Goal: Task Accomplishment & Management: Manage account settings

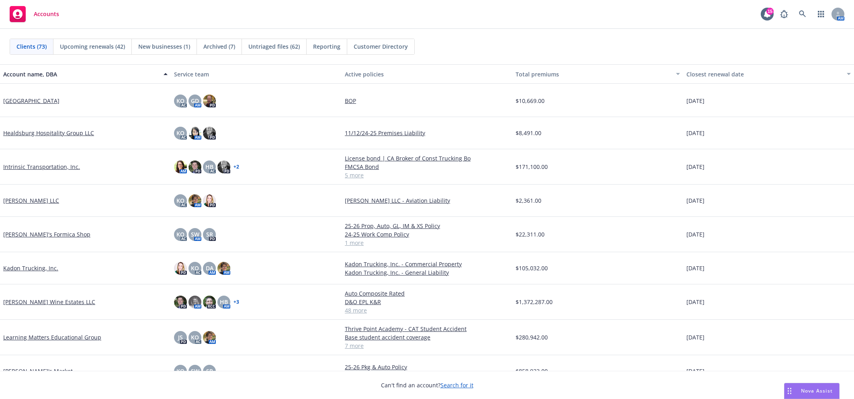
scroll to position [971, 0]
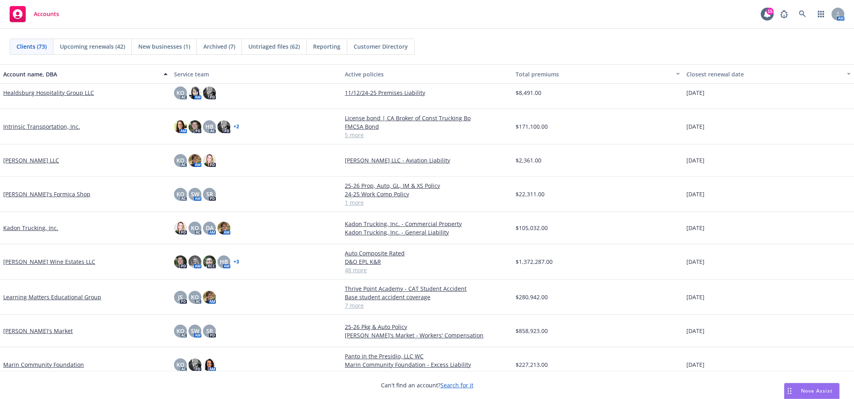
click at [27, 123] on link "Intrinsic Transportation, Inc." at bounding box center [41, 126] width 77 height 8
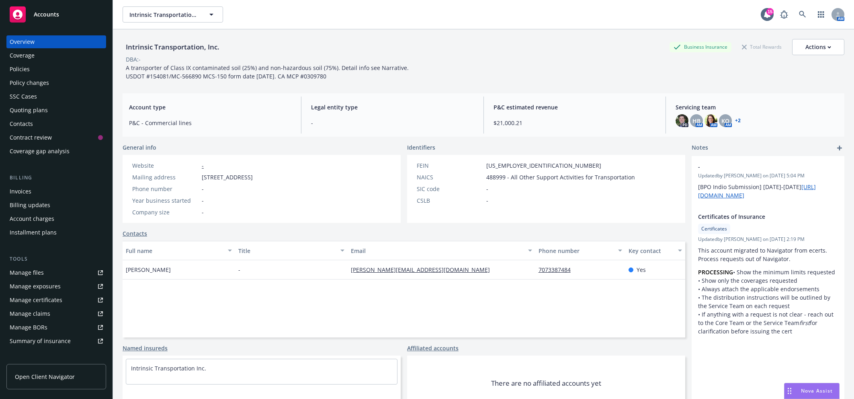
click at [33, 83] on div "Policy changes" at bounding box center [29, 82] width 39 height 13
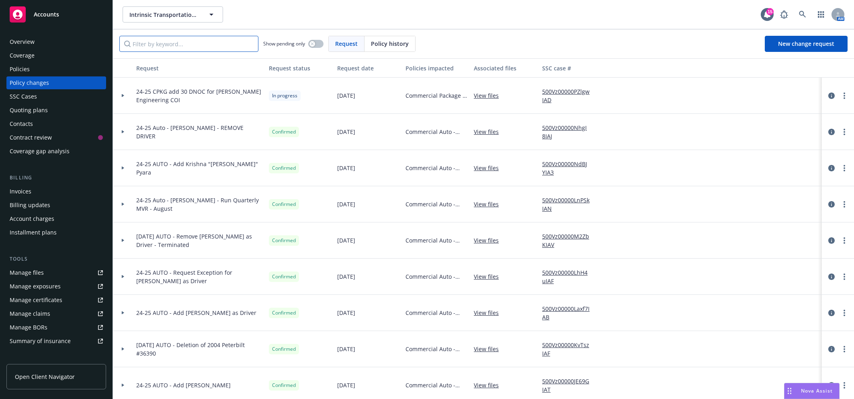
click at [166, 44] on input "Filter by keyword..." at bounding box center [188, 44] width 139 height 16
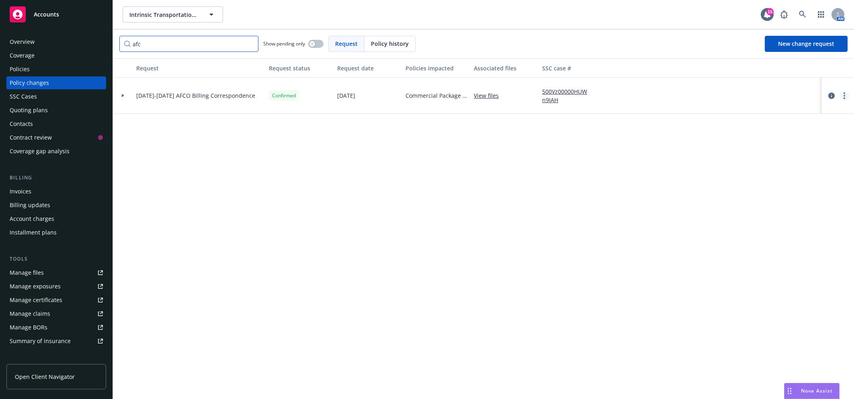
type input "afc"
click at [846, 96] on link "more" at bounding box center [845, 96] width 10 height 10
click at [760, 114] on link "Copy logging email" at bounding box center [780, 112] width 138 height 16
click at [52, 268] on link "Manage files" at bounding box center [56, 272] width 100 height 13
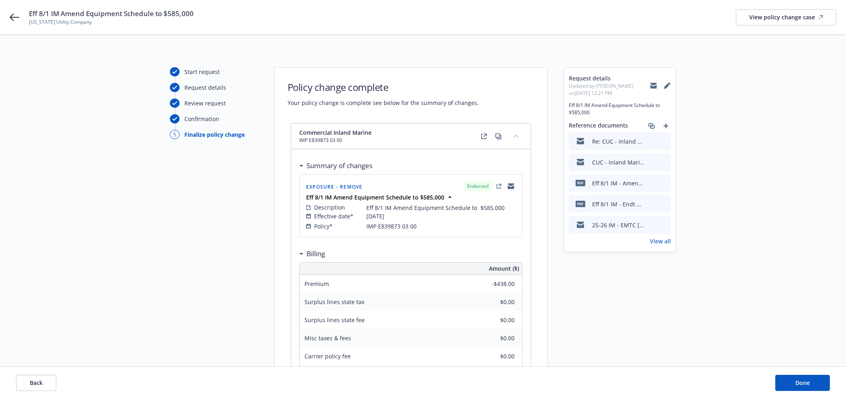
click at [665, 141] on icon "preview file" at bounding box center [663, 141] width 7 height 6
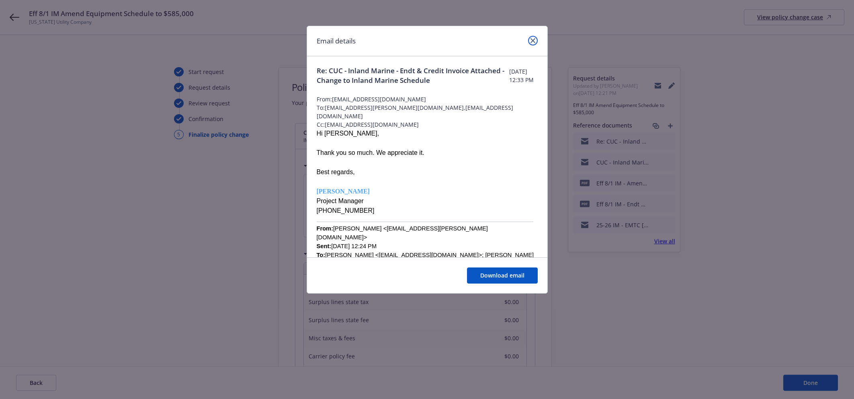
click at [533, 41] on icon "close" at bounding box center [533, 40] width 5 height 5
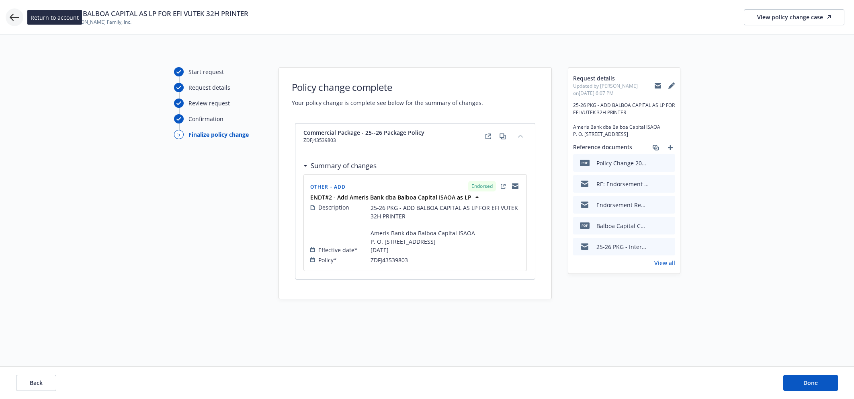
click at [16, 19] on icon at bounding box center [15, 17] width 10 height 10
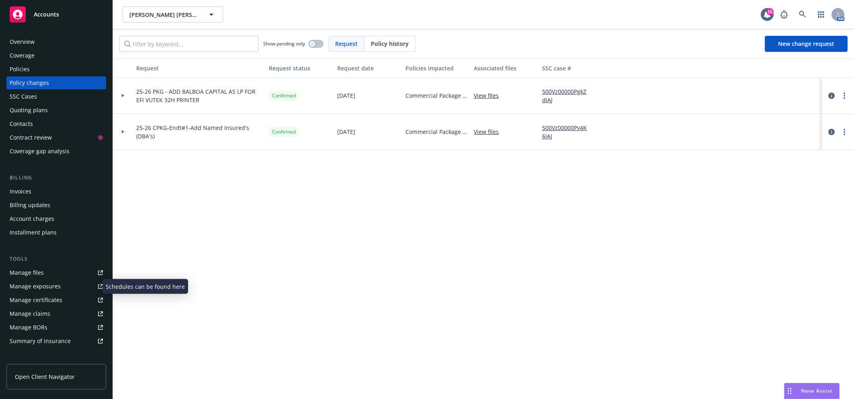
click at [49, 286] on div "Manage exposures" at bounding box center [35, 286] width 51 height 13
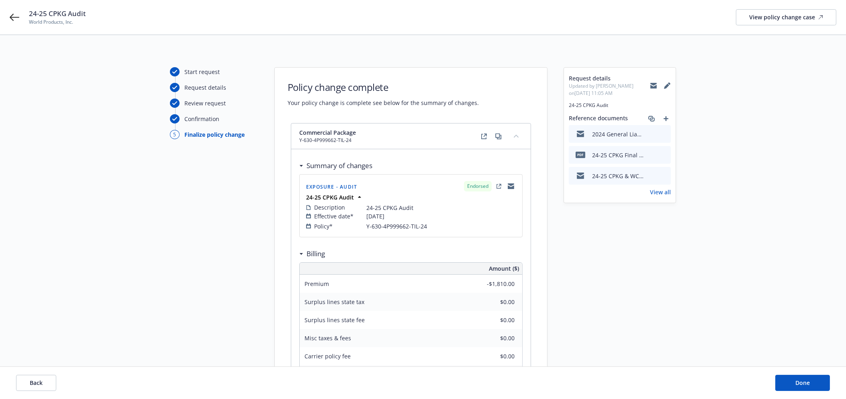
click at [663, 134] on icon "preview file" at bounding box center [663, 134] width 7 height 6
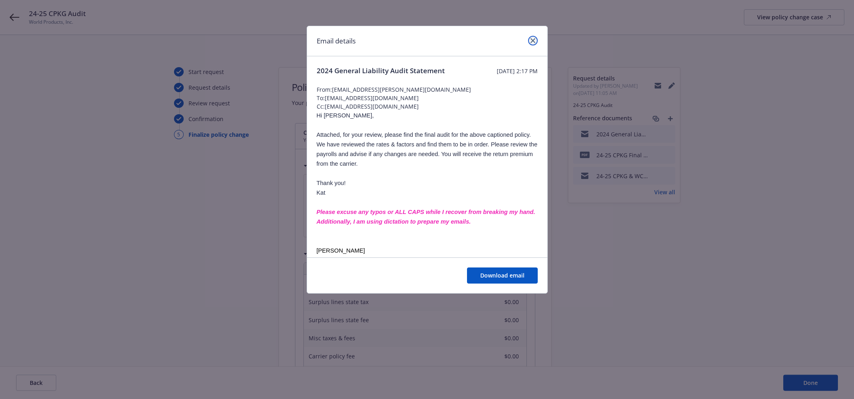
click at [535, 41] on link "close" at bounding box center [533, 41] width 10 height 10
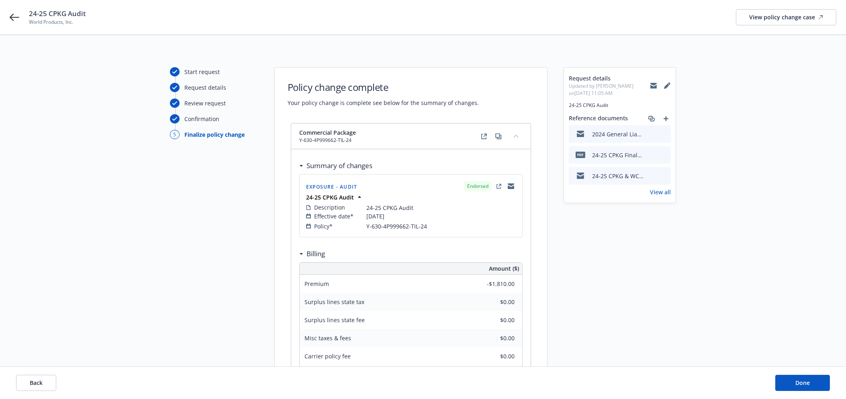
click at [664, 155] on icon "preview file" at bounding box center [663, 155] width 7 height 6
click at [793, 385] on button "Done" at bounding box center [803, 383] width 55 height 16
click at [665, 131] on icon "preview file" at bounding box center [663, 134] width 7 height 6
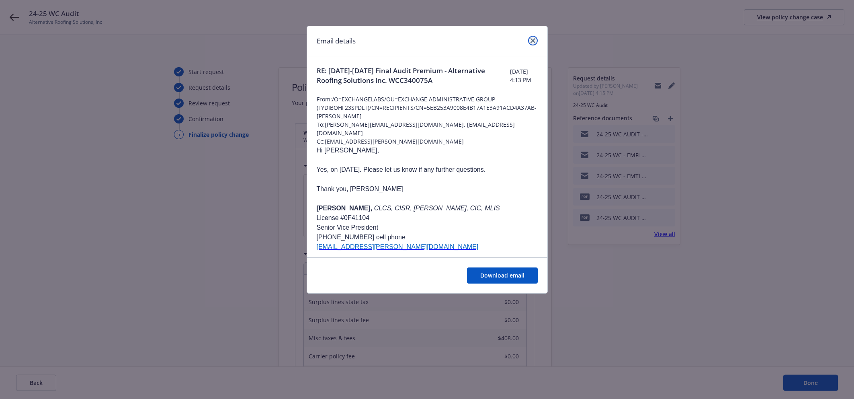
click at [534, 39] on icon "close" at bounding box center [533, 40] width 5 height 5
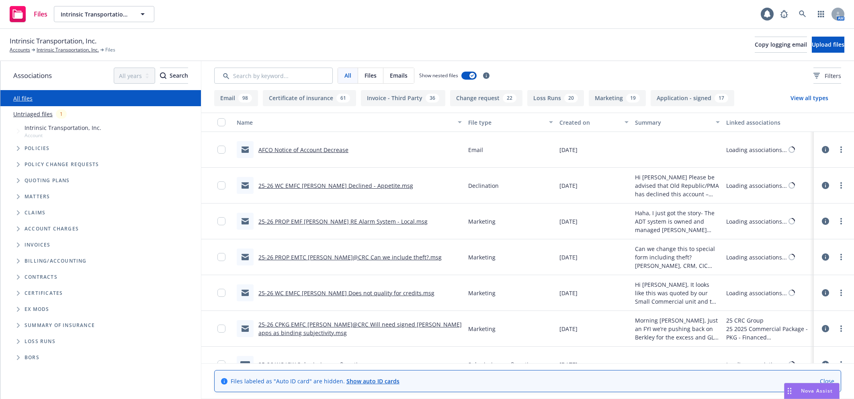
drag, startPoint x: 0, startPoint y: 0, endPoint x: 31, endPoint y: 117, distance: 120.5
click at [31, 117] on link "Untriaged files" at bounding box center [32, 114] width 39 height 8
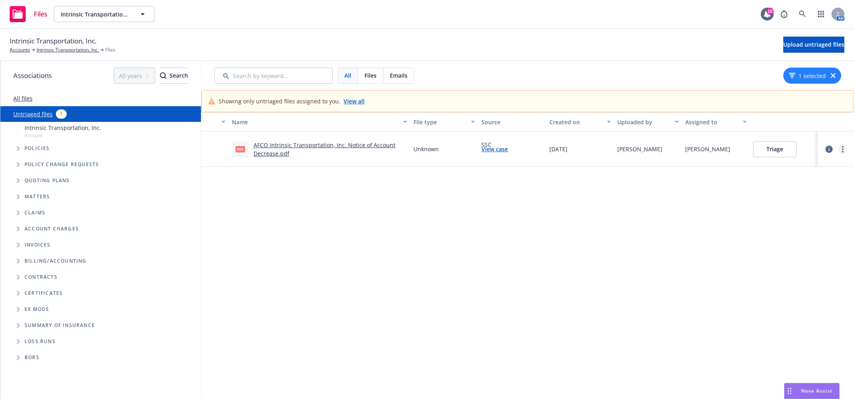
click at [842, 150] on icon "more" at bounding box center [843, 149] width 2 height 6
click at [798, 165] on link "Archive" at bounding box center [804, 165] width 71 height 16
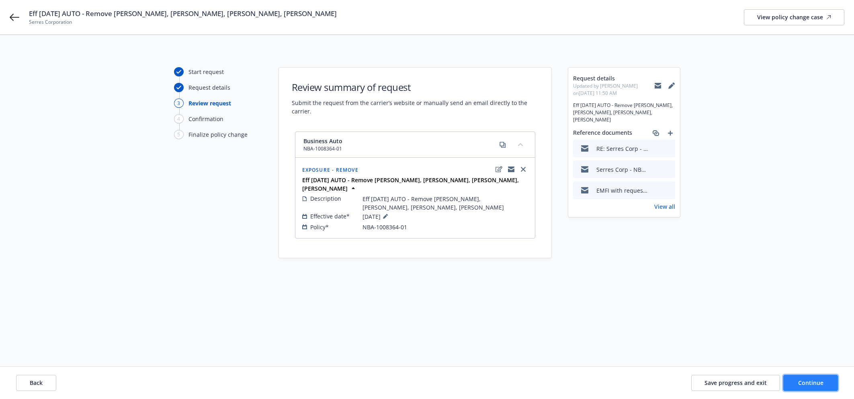
click at [810, 387] on button "Continue" at bounding box center [810, 383] width 55 height 16
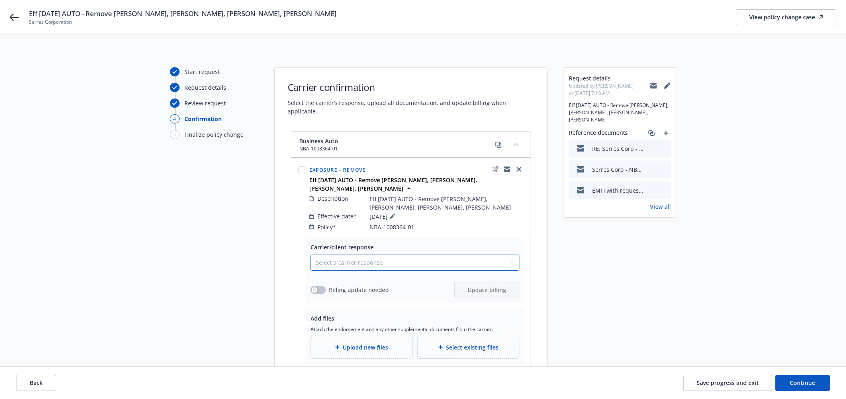
drag, startPoint x: 408, startPoint y: 250, endPoint x: 402, endPoint y: 252, distance: 5.8
click at [406, 254] on select "Select a carrier response Accepted Accepted with revision No endorsement needed…" at bounding box center [415, 262] width 209 height 16
select select "ACCEPTED"
click at [311, 254] on select "Select a carrier response Accepted Accepted with revision No endorsement needed…" at bounding box center [415, 262] width 209 height 16
click at [352, 342] on div "Upload new files" at bounding box center [362, 346] width 88 height 9
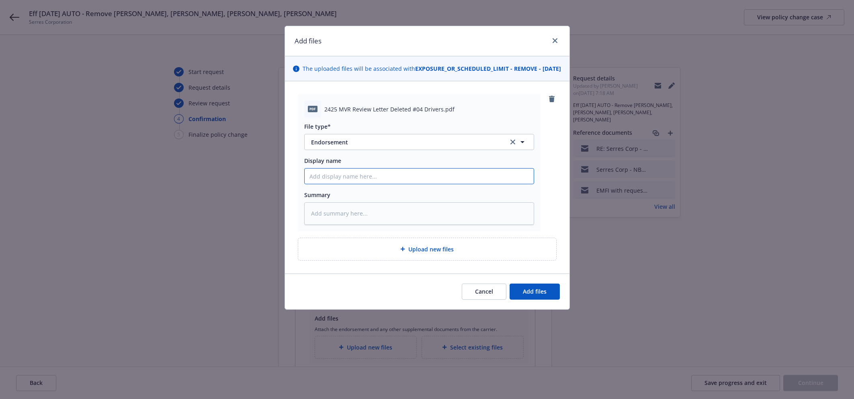
click at [365, 184] on input "Display name" at bounding box center [419, 175] width 229 height 15
type textarea "x"
type input "E"
type textarea "x"
type input "Ef"
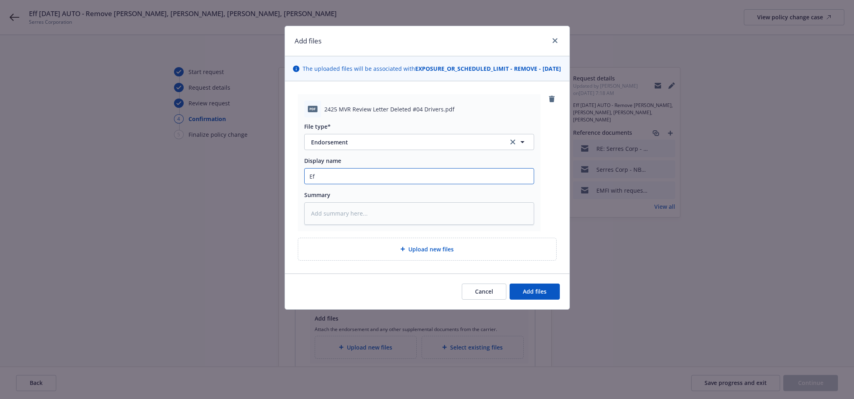
type textarea "x"
type input "Eff"
click at [383, 184] on input "Eff" at bounding box center [419, 175] width 229 height 15
type textarea "x"
type input "Eff"
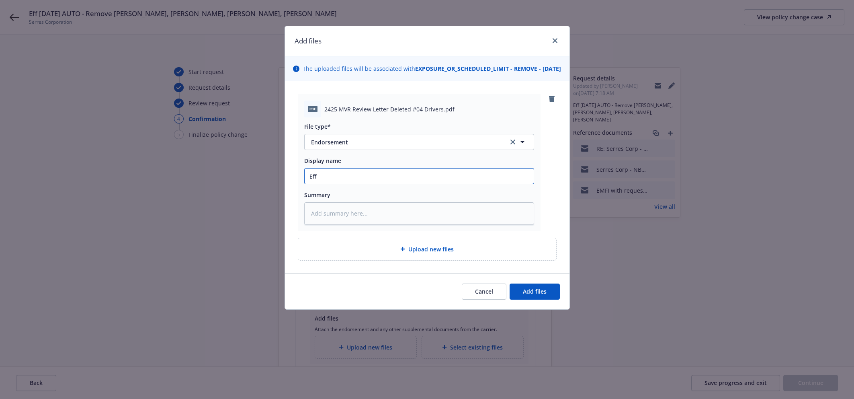
type textarea "x"
type input "Eff 8"
type textarea "x"
type input "Eff 8/"
type textarea "x"
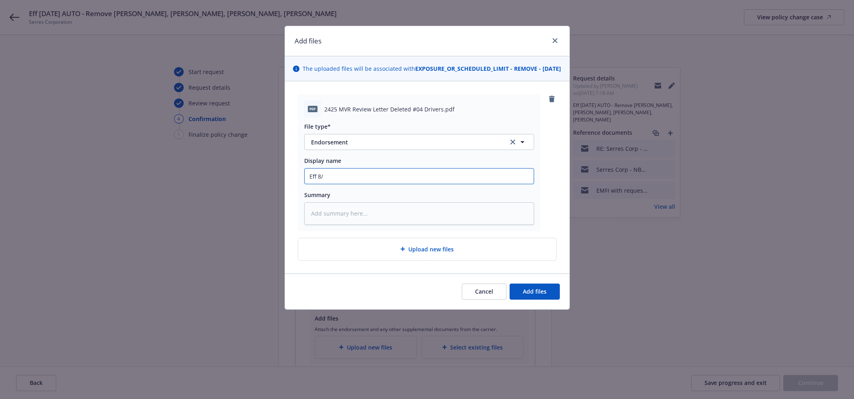
type input "Eff 8/1"
type textarea "x"
type input "Eff 8/11"
type textarea "x"
type input "Eff 8/11"
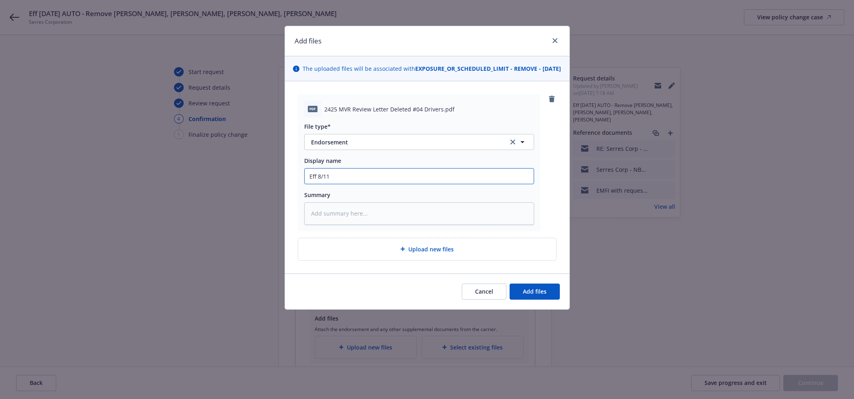
type textarea "x"
type input "Eff 8/11"
type textarea "x"
type input "Eff 8/11/"
type textarea "x"
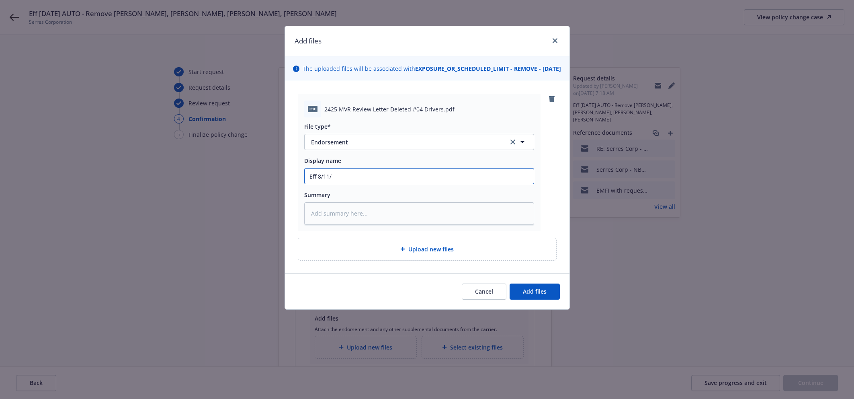
type input "Eff 8/11/2"
type textarea "x"
type input "Eff [DATE]"
type textarea "x"
type input "Eff 8/11/202"
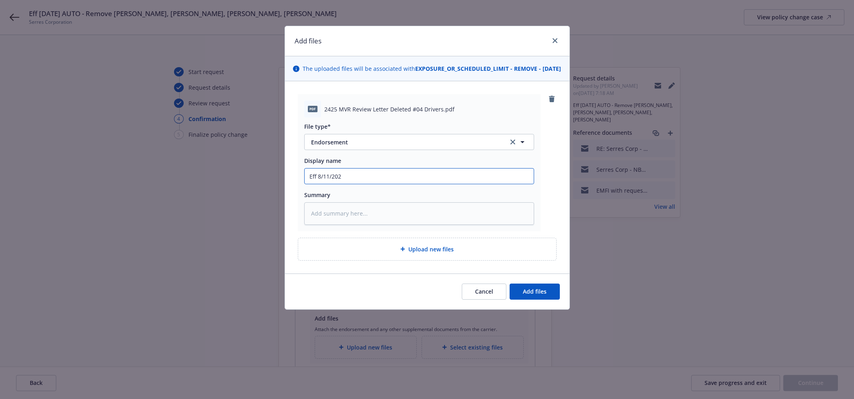
type textarea "x"
type input "Eff [DATE]"
type textarea "x"
type input "Eff 8/11/202"
type textarea "x"
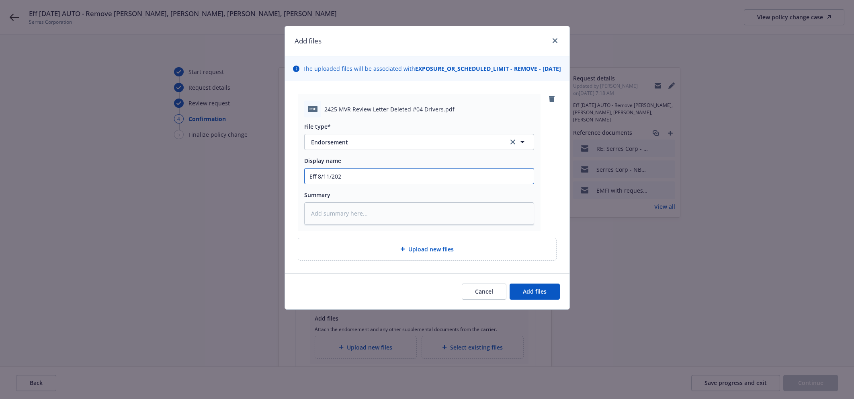
type input "Eff [DATE]"
type textarea "x"
type input "Eff [DATE] RF"
type textarea "x"
type input "Eff [DATE] RFe"
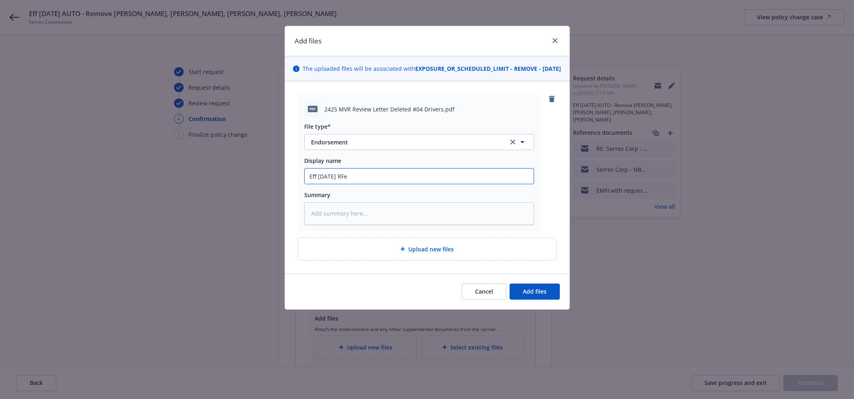
type textarea "x"
type input "Eff [DATE] RFem"
type textarea "x"
type input "Eff [DATE] RFemov"
type textarea "x"
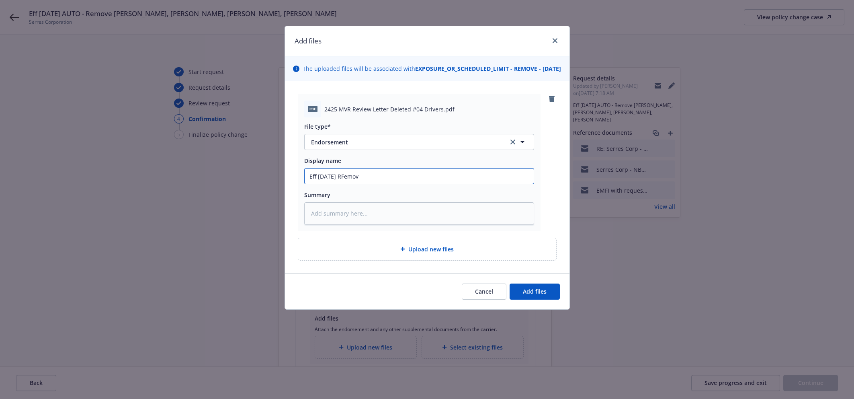
type input "Eff [DATE] RFemove"
type textarea "x"
type input "Eff [DATE] RFemov"
type textarea "x"
type input "Eff [DATE] RFemo"
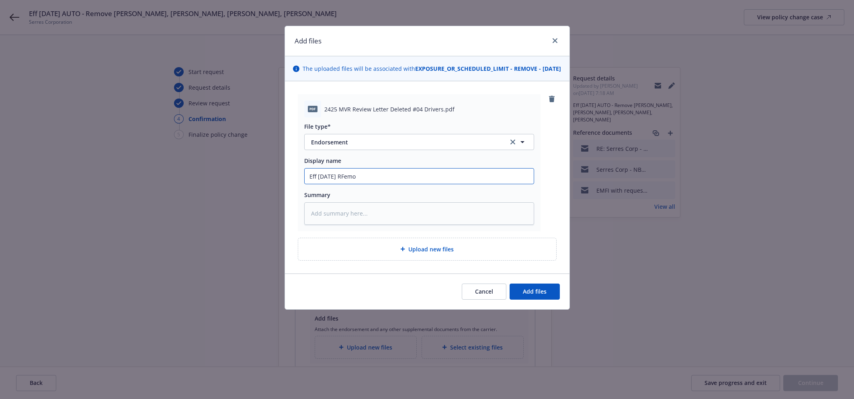
type textarea "x"
type input "Eff [DATE] RFem"
type textarea "x"
type input "Eff [DATE] RFe"
type textarea "x"
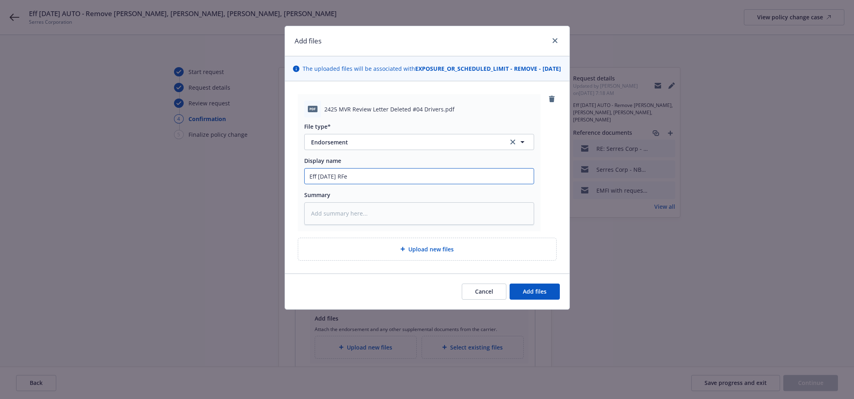
type input "Eff [DATE] RF"
type textarea "x"
type input "Eff [DATE] R"
type textarea "x"
type input "Eff [DATE] RA"
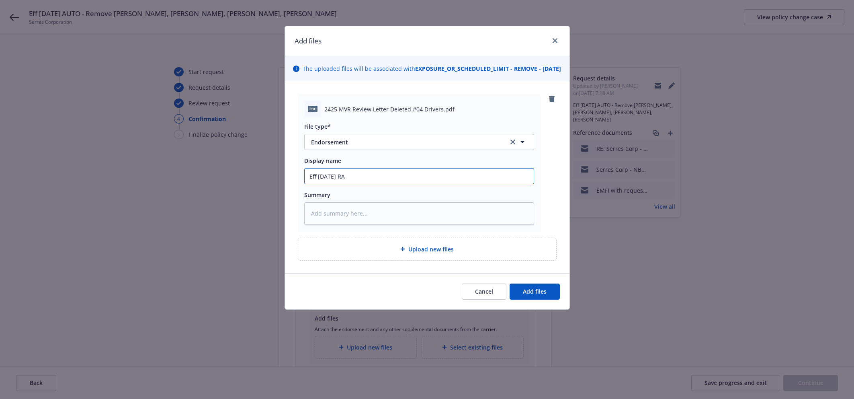
type textarea "x"
type input "Eff [DATE] [PERSON_NAME]"
type textarea "x"
type input "Eff [DATE] RAut"
type textarea "x"
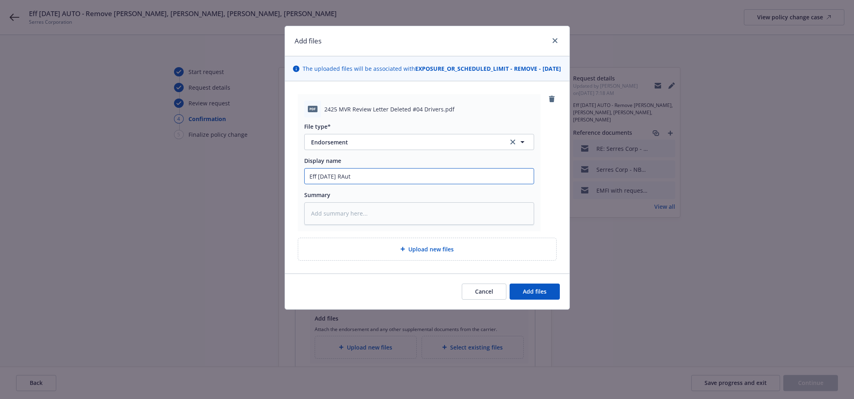
type input "Eff [DATE] RAuto"
type textarea "x"
type input "Eff [DATE] RAut"
type textarea "x"
type input "Eff [DATE] [PERSON_NAME]"
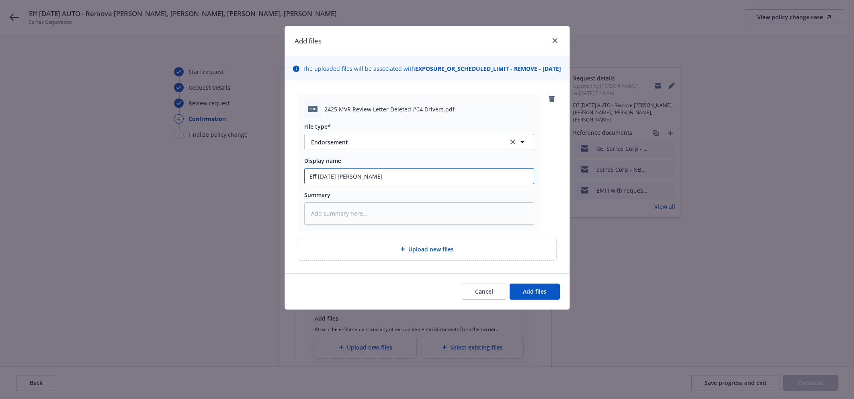
type textarea "x"
type input "Eff [DATE] RA"
type textarea "x"
type input "Eff [DATE] R"
type textarea "x"
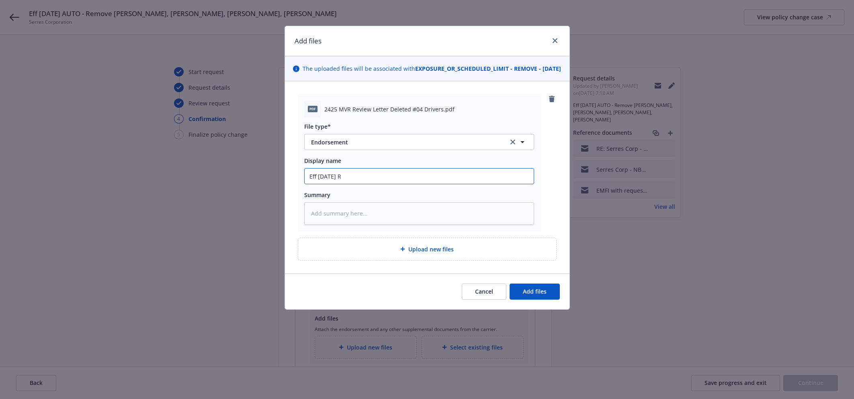
type input "Eff [DATE]"
type textarea "x"
type input "Eff [DATE] a"
type textarea "x"
type input "Eff [DATE] au"
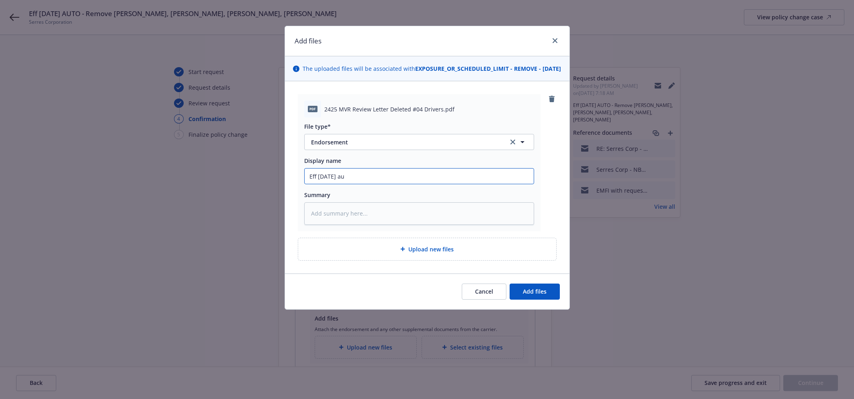
type textarea "x"
type input "Eff [DATE] aut"
type textarea "x"
type input "Eff [DATE] auto"
type textarea "x"
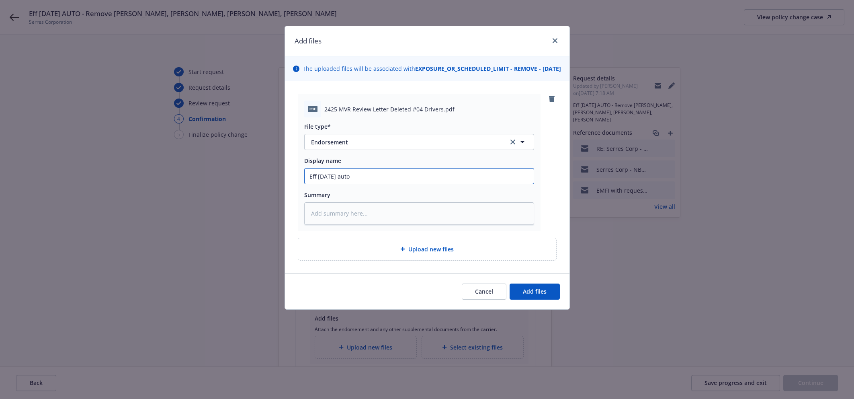
type input "Eff [DATE] auto"
type textarea "x"
type input "Eff [DATE] aut"
type textarea "x"
type input "Eff [DATE] au"
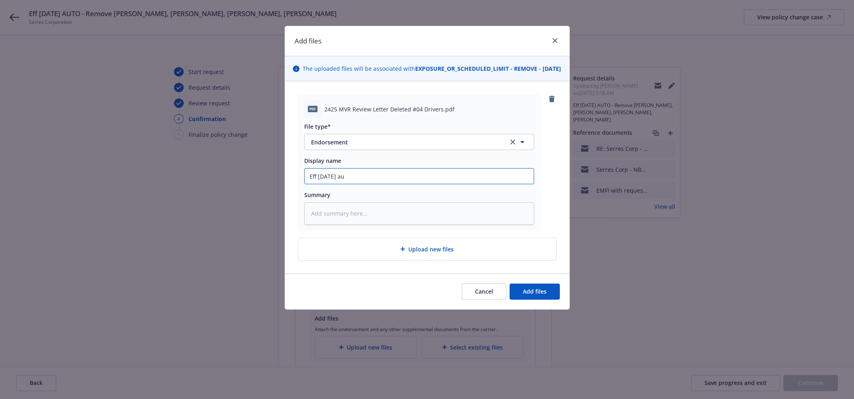
type textarea "x"
type input "Eff [DATE]"
type textarea "x"
type input "Eff [DATE] A"
type textarea "x"
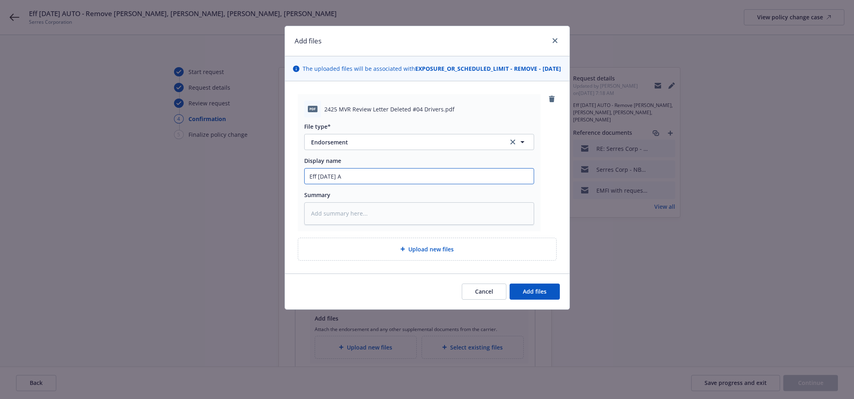
type input "Eff [DATE] Au"
type textarea "x"
type input "Eff [DATE] Aut"
type textarea "x"
type input "Eff [DATE] Auto"
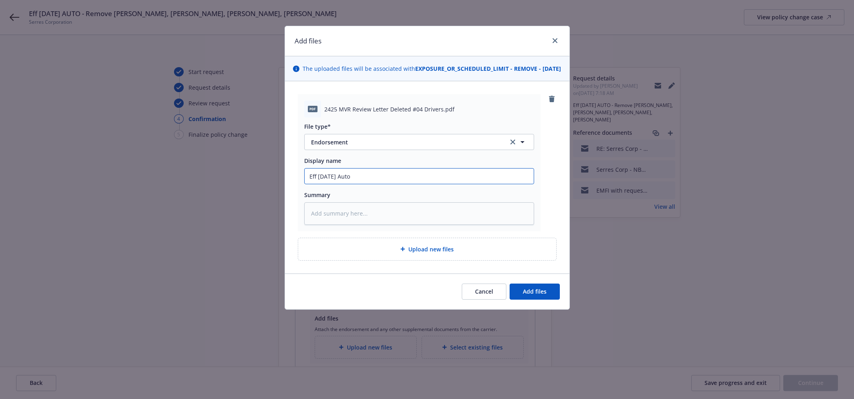
type textarea "x"
type input "Eff [DATE] Auto"
type textarea "x"
type input "Eff [DATE] Auto -"
type textarea "x"
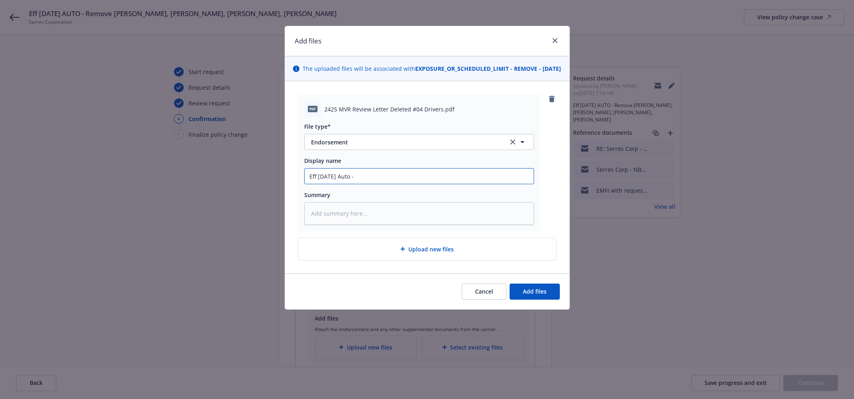
type input "Eff [DATE] Auto -"
type textarea "x"
type input "Eff [DATE] Auto - R"
type textarea "x"
type input "Eff [DATE] Auto - Rm"
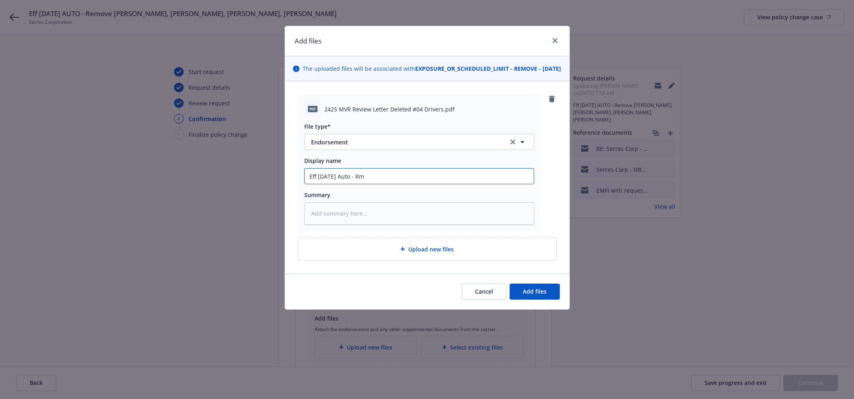
type textarea "x"
type input "Eff [DATE] Auto - Rmo"
type textarea "x"
type input "Eff [DATE] Auto - Rm"
type textarea "x"
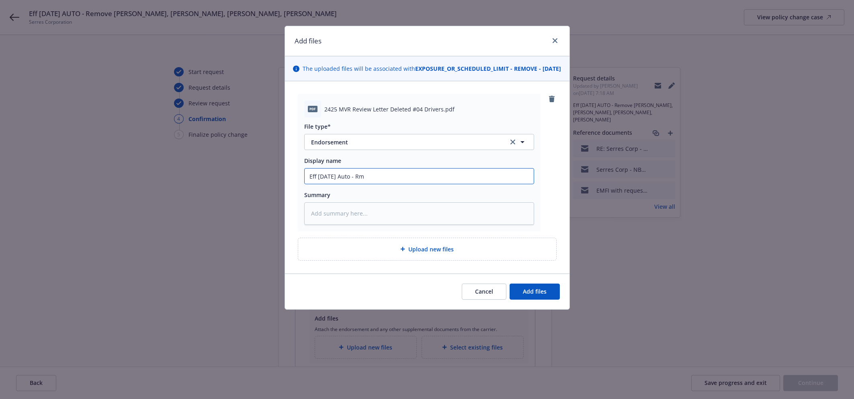
type input "Eff [DATE] Auto - R"
type textarea "x"
type input "Eff [DATE] Auto - Re"
type textarea "x"
type input "Eff [DATE] Auto - Rem"
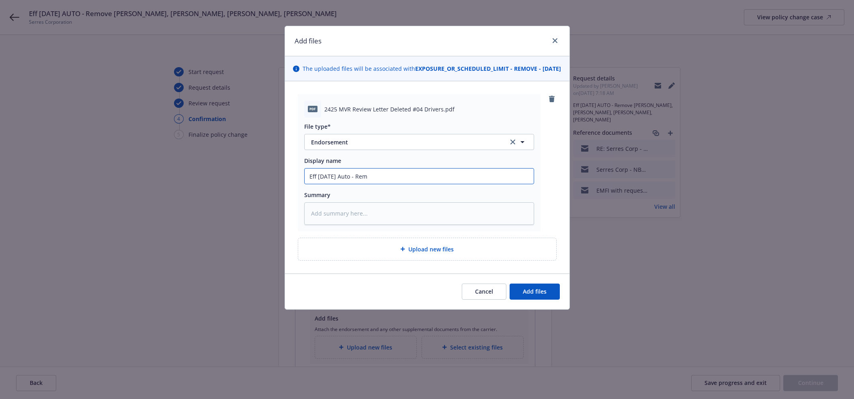
type textarea "x"
type input "Eff [DATE] Auto - Remo"
type textarea "x"
type input "Eff [DATE] Auto - Remov"
type textarea "x"
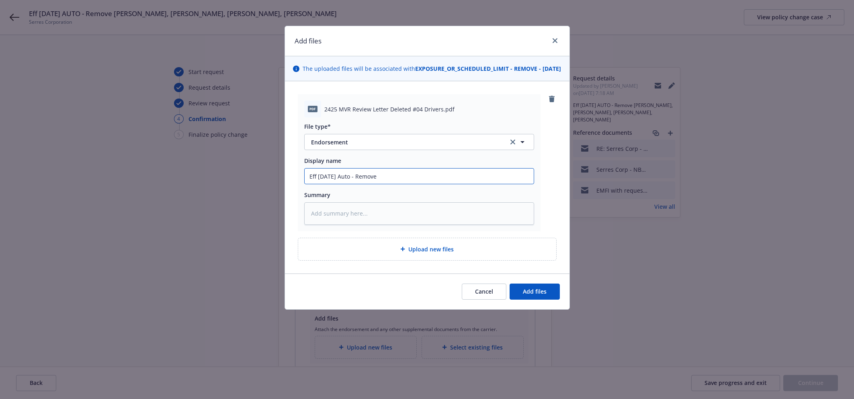
type input "Eff [DATE] Auto - Remove"
click at [420, 184] on input "Eff [DATE] Auto - Remove" at bounding box center [419, 175] width 229 height 15
paste input "Remove [PERSON_NAME], [PERSON_NAME], [PERSON_NAME], [PERSON_NAME]"
type textarea "x"
type input "Eff [DATE] Auto - RemoveRemove [PERSON_NAME], [PERSON_NAME], [PERSON_NAME], [PE…"
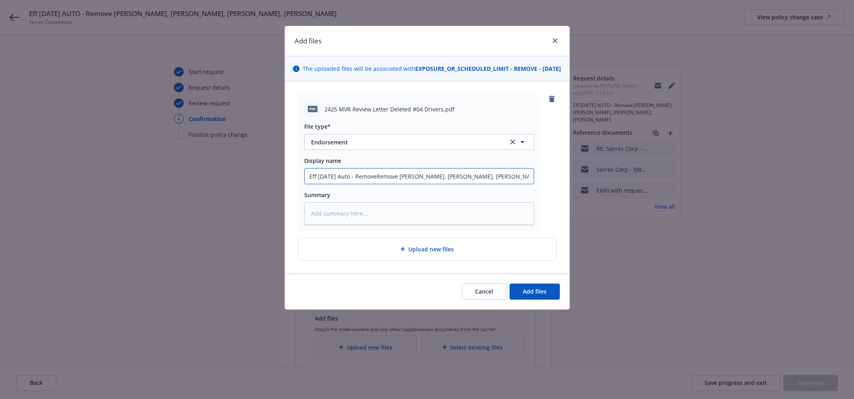
scroll to position [0, 31]
click at [353, 184] on input "Eff [DATE] Auto - RemoveRemove [PERSON_NAME], [PERSON_NAME], [PERSON_NAME], [PE…" at bounding box center [419, 175] width 229 height 15
type textarea "x"
type input "Eff [DATE] Auto - Remove [PERSON_NAME], [PERSON_NAME], [PERSON_NAME], [PERSON_N…"
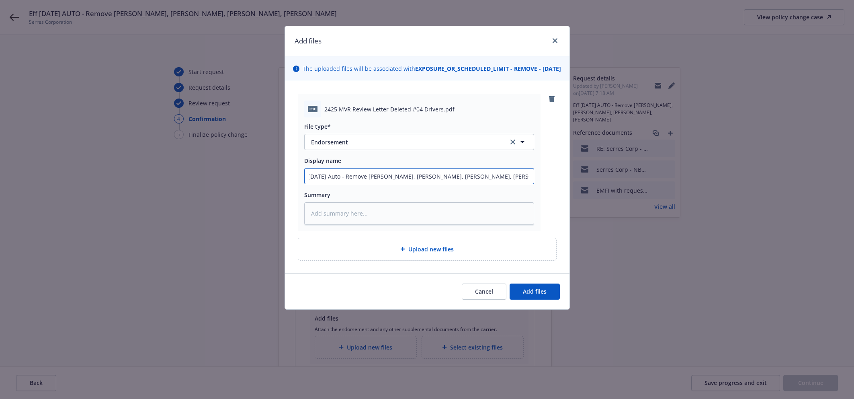
drag, startPoint x: 529, startPoint y: 185, endPoint x: 350, endPoint y: 196, distance: 178.8
click at [352, 196] on div "File type* Endorsement Endorsement Display name Eff [DATE] Auto - Remove [PERSO…" at bounding box center [419, 170] width 230 height 107
type textarea "x"
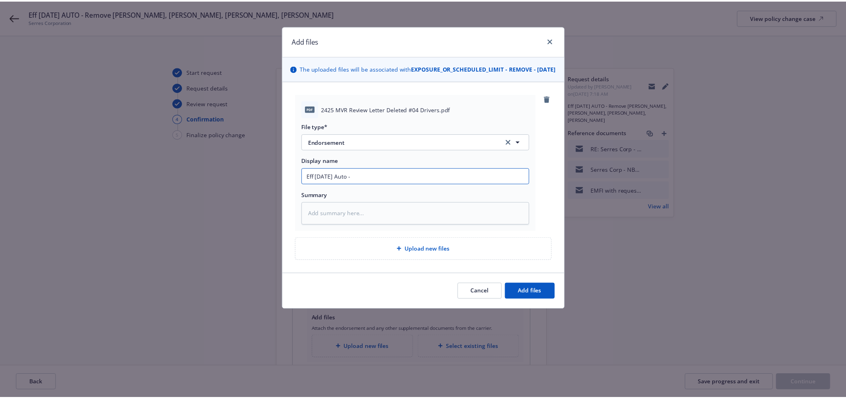
scroll to position [0, 0]
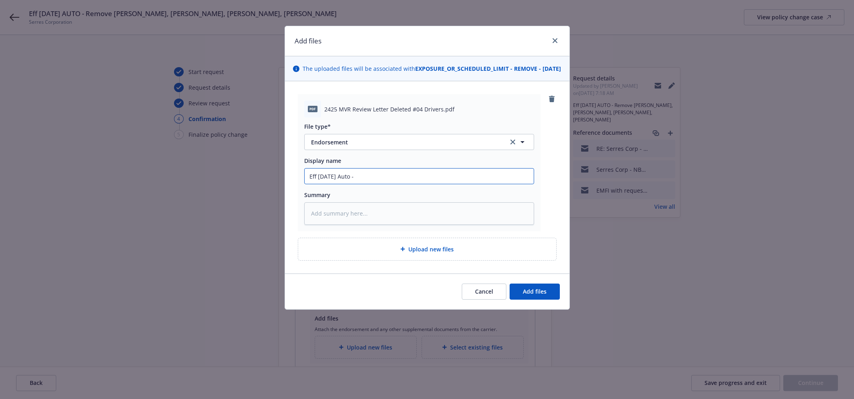
type input "Eff [DATE] Auto -"
click at [350, 213] on textarea at bounding box center [419, 213] width 230 height 22
paste textarea "Remove [PERSON_NAME], [PERSON_NAME], [PERSON_NAME], [PERSON_NAME]"
type textarea "x"
type textarea "Remove [PERSON_NAME], [PERSON_NAME], [PERSON_NAME], [PERSON_NAME]"
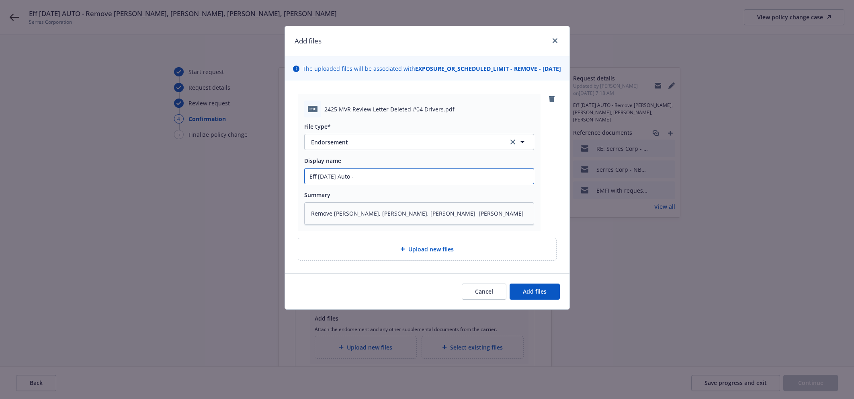
click at [383, 184] on input "Eff [DATE] Auto -" at bounding box center [419, 175] width 229 height 15
type textarea "x"
type input "Eff [DATE] Auto -"
type textarea "x"
type input "Eff [DATE] Auto - C"
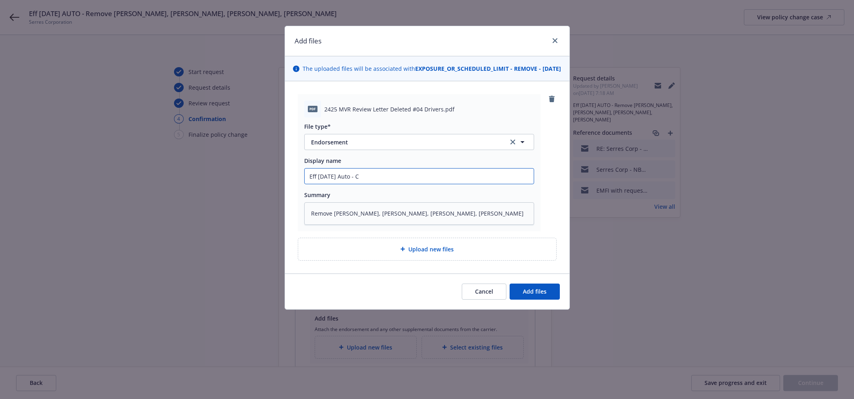
type textarea "x"
type input "Eff [DATE] Auto - Co"
type textarea "x"
type input "Eff [DATE] Auto - Conf"
type textarea "x"
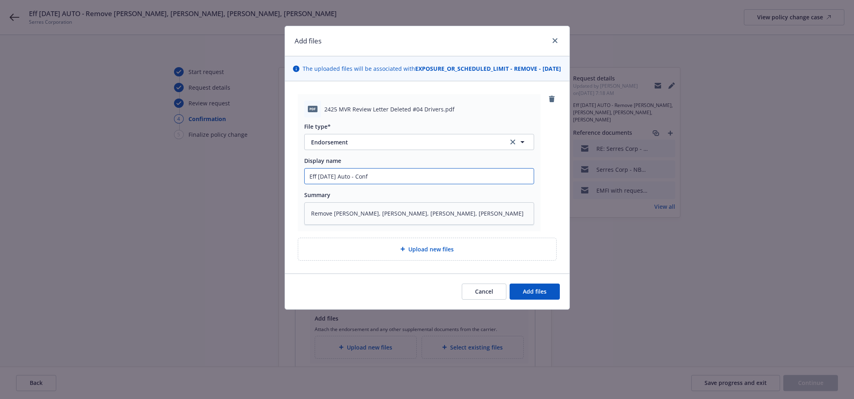
type input "Eff [DATE] Auto - Confi"
type textarea "x"
type input "Eff [DATE] Auto - Confirm"
type textarea "x"
type input "Eff [DATE] Auto - Confirmat"
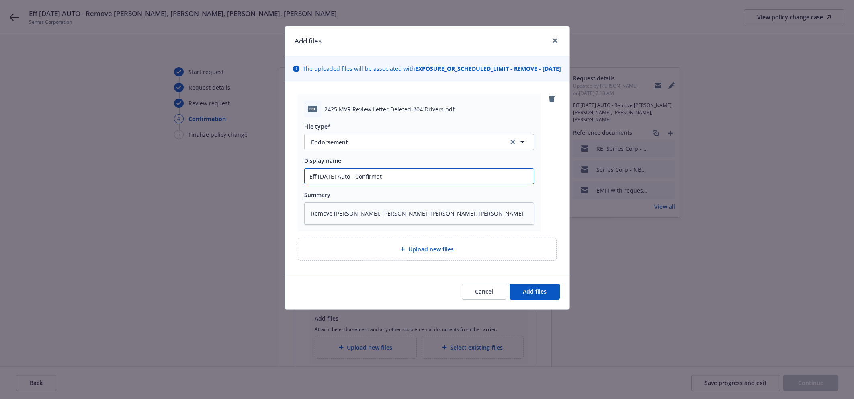
type textarea "x"
type input "Eff [DATE] Auto - Confirmati"
type textarea "x"
type input "Eff [DATE] Auto - Confirmatio"
type textarea "x"
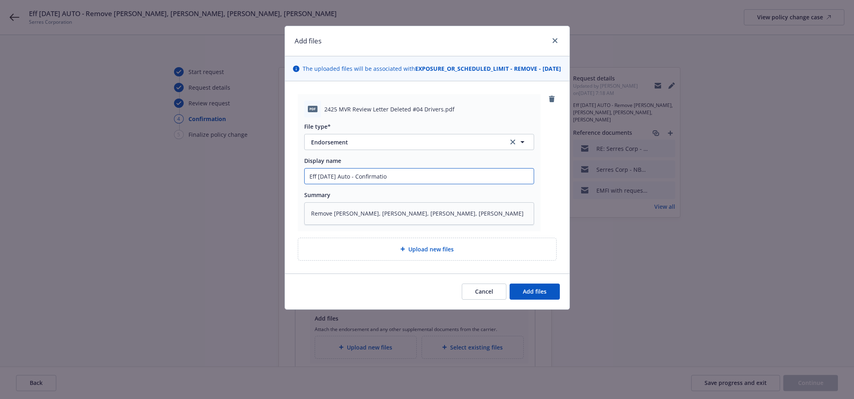
type input "Eff [DATE] Auto - Confirmation"
type textarea "x"
type input "Eff [DATE] Auto - Confirmation"
type textarea "x"
type input "Eff [DATE] Auto - Confirmation f"
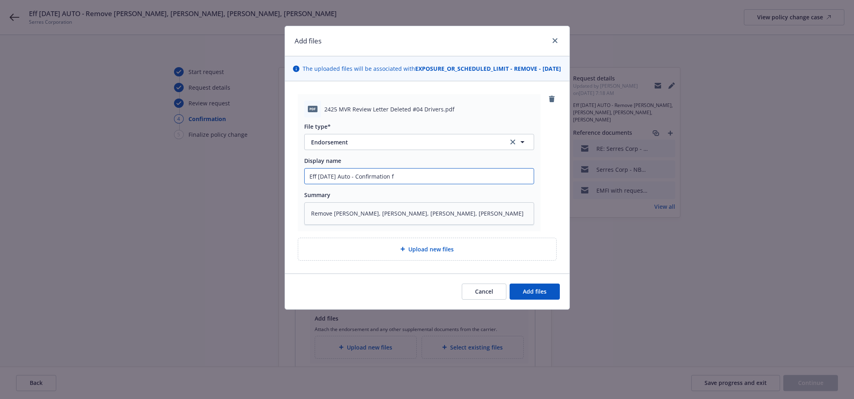
type textarea "x"
type input "Eff [DATE] Auto - Confirmation fr"
type textarea "x"
type input "Eff [DATE] Auto - Confirmation fro"
type textarea "x"
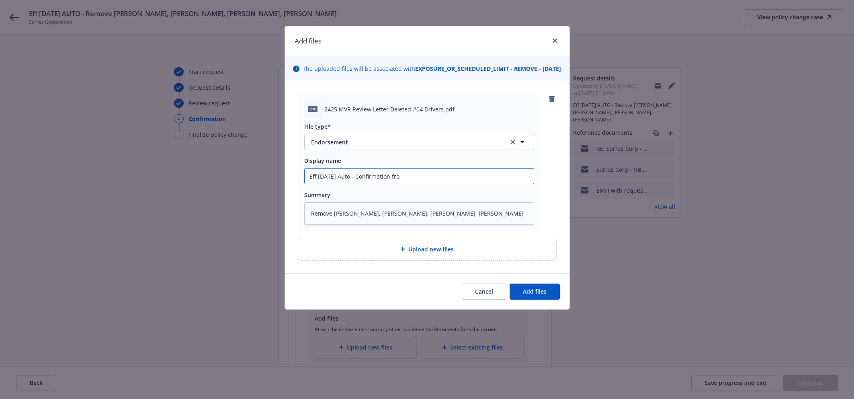
type input "Eff [DATE] Auto - Confirmation from"
type textarea "x"
type input "Eff [DATE] Auto - Confirmation from C"
type textarea "x"
type input "Eff [DATE] Auto - Confirmation from [GEOGRAPHIC_DATA]"
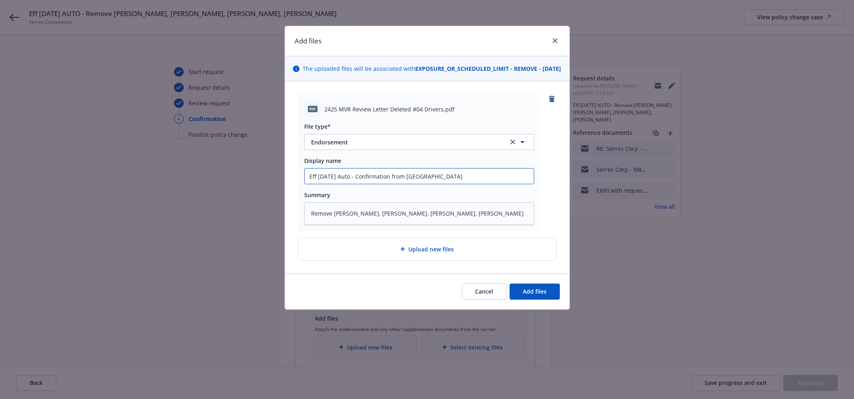
type textarea "x"
type input "Eff [DATE] Auto - Confirmation from Car"
type textarea "x"
type input "Eff [DATE] Auto - Confirmation from [PERSON_NAME]"
type textarea "x"
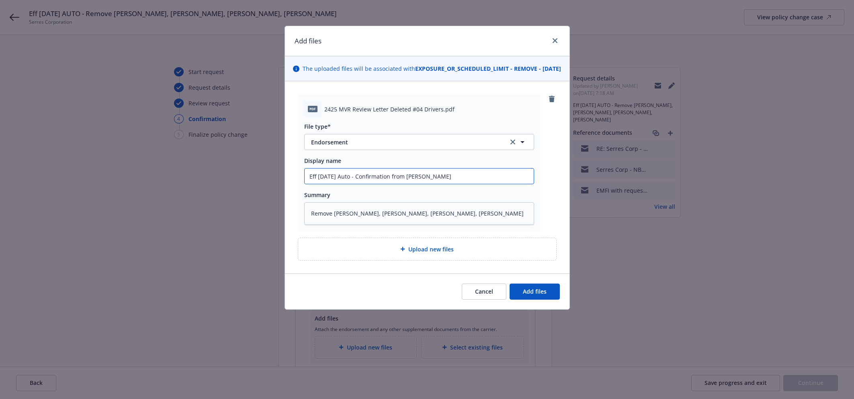
type input "Eff [DATE] Auto - Confirmation from [GEOGRAPHIC_DATA]"
type textarea "x"
type input "Eff [DATE] Auto - Confirmation from [PERSON_NAME]"
type textarea "x"
type input "Eff [DATE] Auto - Confirmation from Carrier"
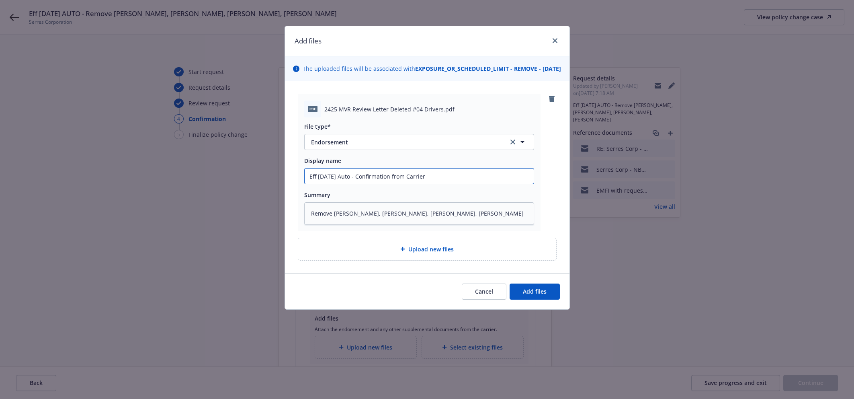
type textarea "x"
type input "Eff [DATE] Auto - Confirmation from Carrier"
type textarea "x"
type input "Eff [DATE] Auto - Confirmation from Carrier d"
type textarea "x"
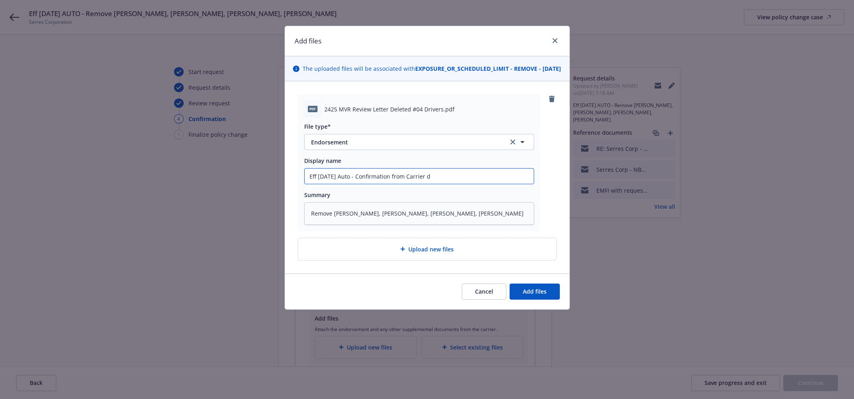
type input "Eff [DATE] Auto - Confirmation from Carrier dr"
type textarea "x"
type input "Eff [DATE] Auto - Confirmation from Carrier dri"
type textarea "x"
type input "Eff [DATE] Auto - Confirmation from Carrier driv"
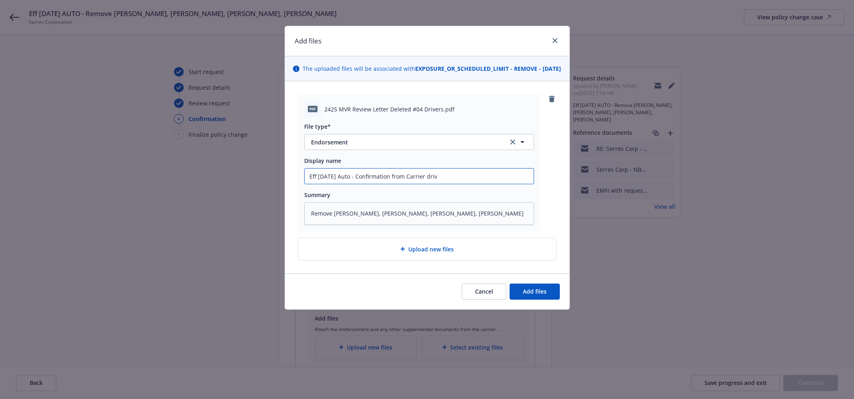
type textarea "x"
type input "Eff [DATE] Auto - Confirmation from Carrier drive"
type textarea "x"
type input "Eff [DATE] Auto - Confirmation from Carrier driver"
type textarea "x"
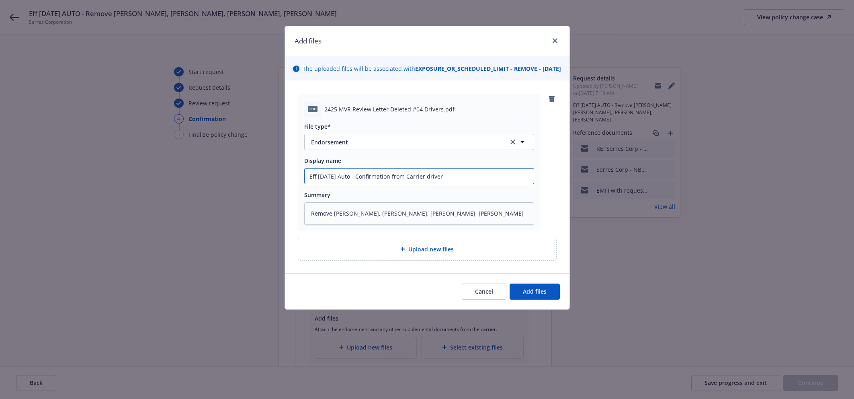
type input "Eff [DATE] Auto - Confirmation from Carrier drivers"
type textarea "x"
type input "Eff [DATE] Auto - Confirmation from Carrier drivers"
type textarea "x"
type input "Eff [DATE] Auto - Confirmation from Carrier drivers a"
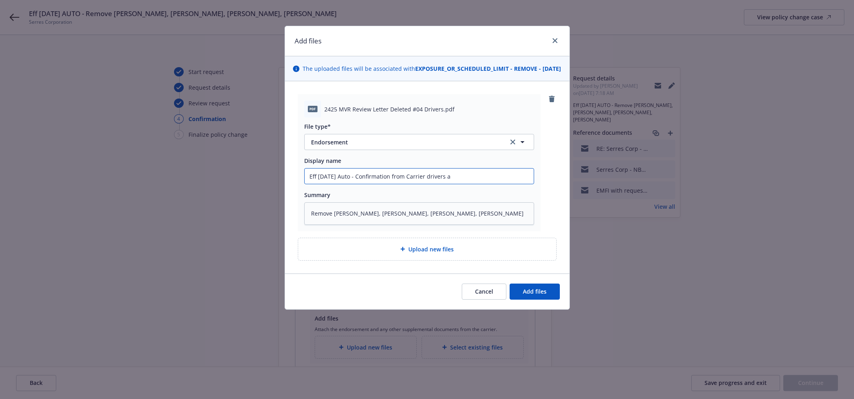
type textarea "x"
type input "Eff [DATE] Auto - Confirmation from Carrier drivers ar"
type textarea "x"
click at [526, 295] on span "Add files" at bounding box center [535, 291] width 24 height 8
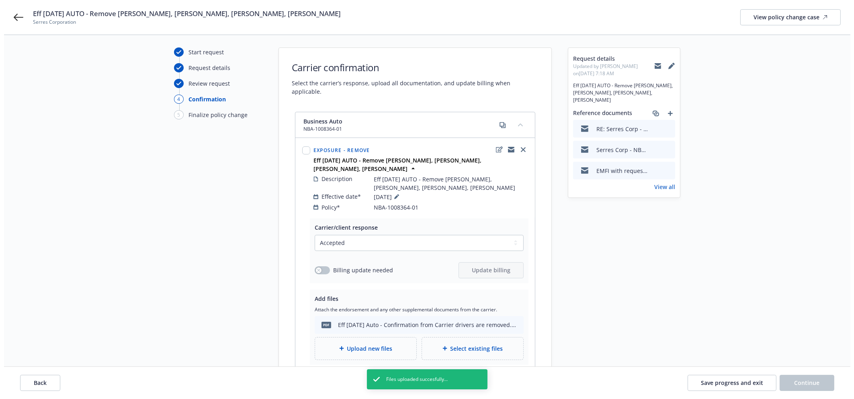
scroll to position [91, 0]
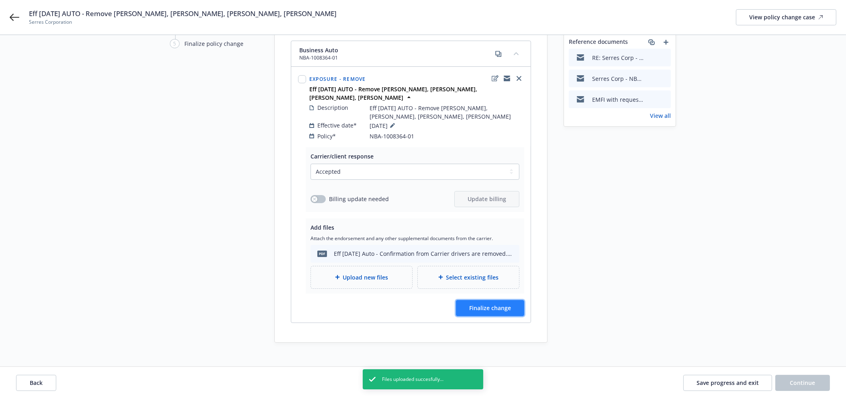
click at [479, 304] on span "Finalize change" at bounding box center [490, 308] width 42 height 8
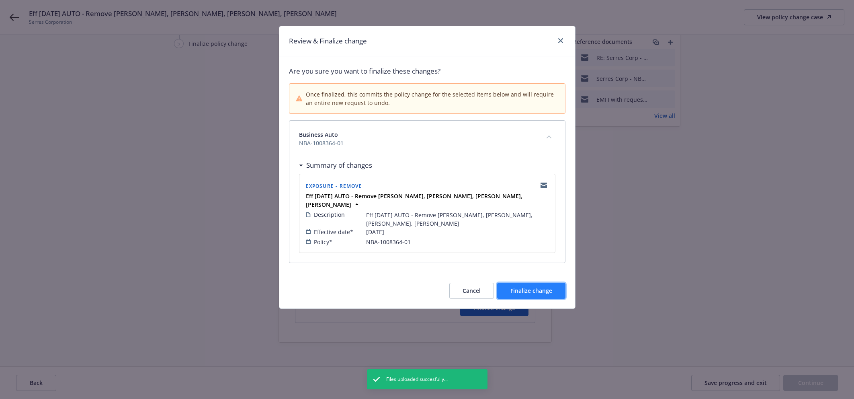
click at [539, 288] on button "Finalize change" at bounding box center [531, 291] width 68 height 16
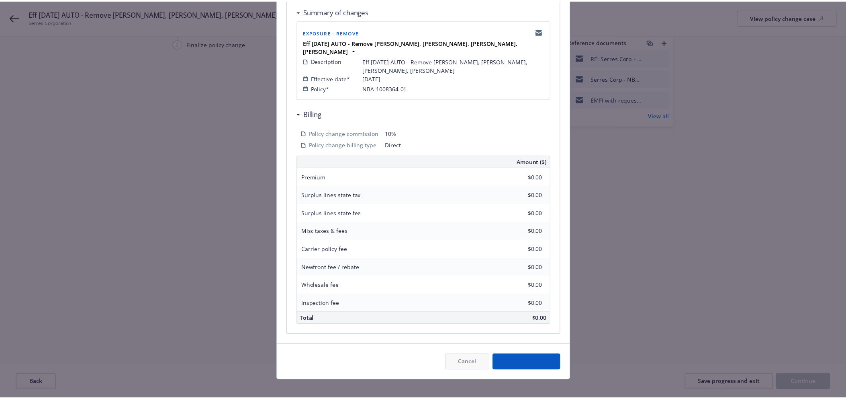
scroll to position [90, 0]
